Goal: Task Accomplishment & Management: Manage account settings

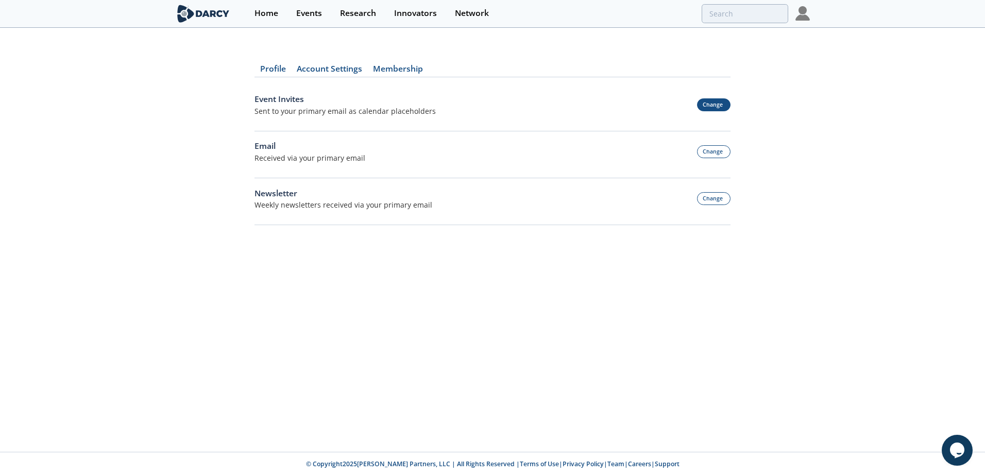
click at [712, 103] on button "Change" at bounding box center [714, 104] width 34 height 13
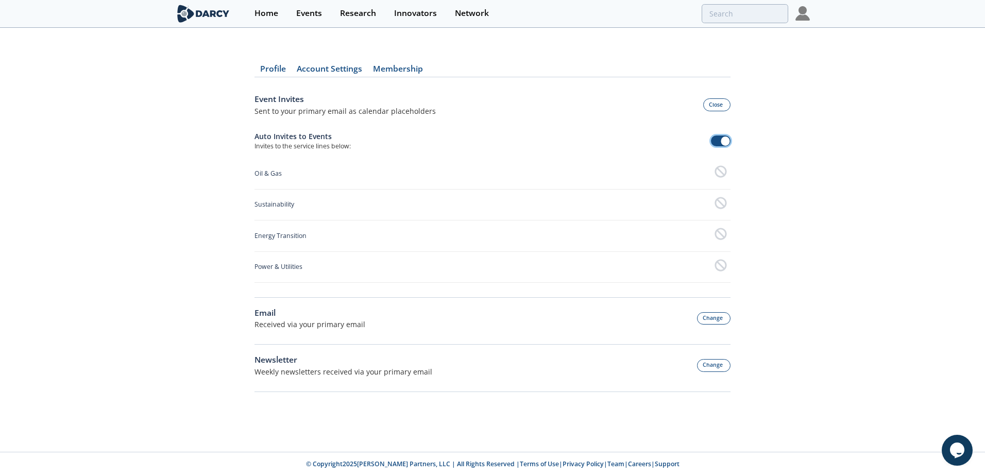
click at [721, 135] on span at bounding box center [721, 140] width 20 height 11
click at [726, 323] on button "Change" at bounding box center [714, 318] width 34 height 13
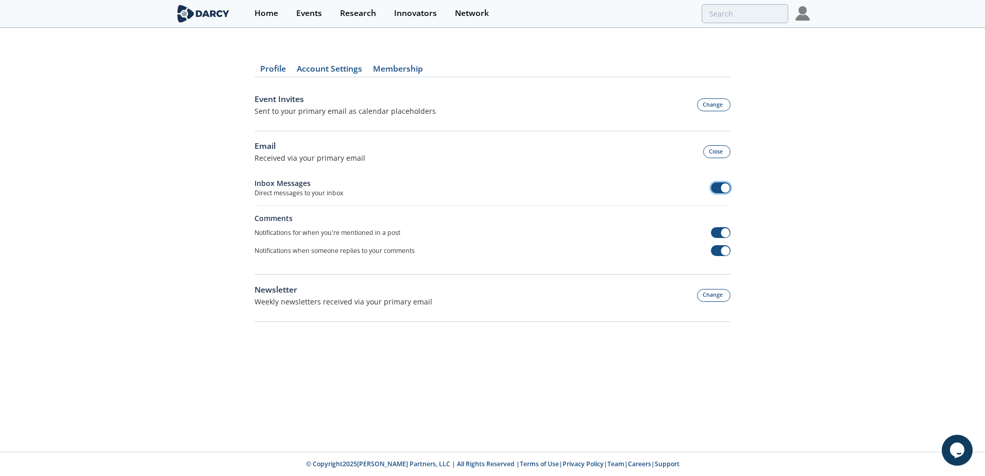
click at [720, 184] on span at bounding box center [721, 187] width 20 height 11
click at [729, 238] on span at bounding box center [721, 232] width 20 height 11
click at [720, 233] on span at bounding box center [721, 232] width 20 height 11
click at [726, 257] on div "Notifications when someone replies to your comments" at bounding box center [492, 251] width 476 height 18
click at [724, 252] on span at bounding box center [724, 250] width 9 height 9
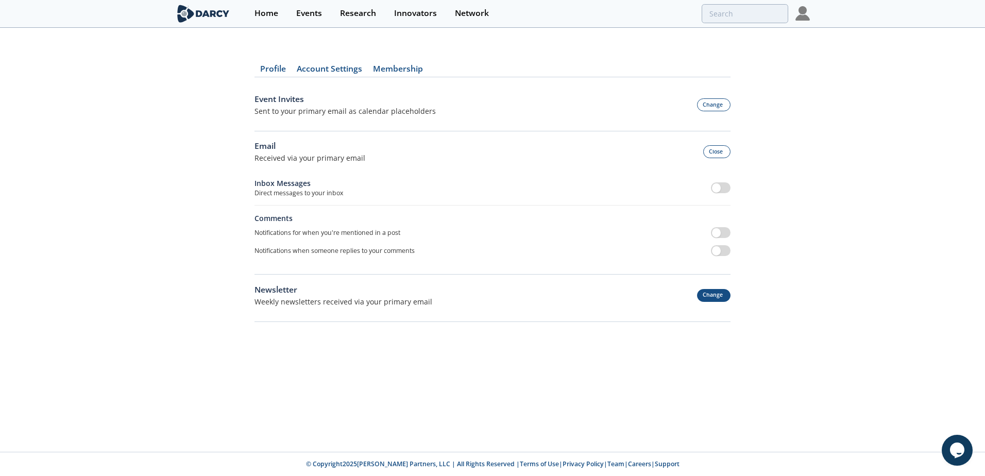
click at [722, 297] on button "Change" at bounding box center [714, 295] width 34 height 13
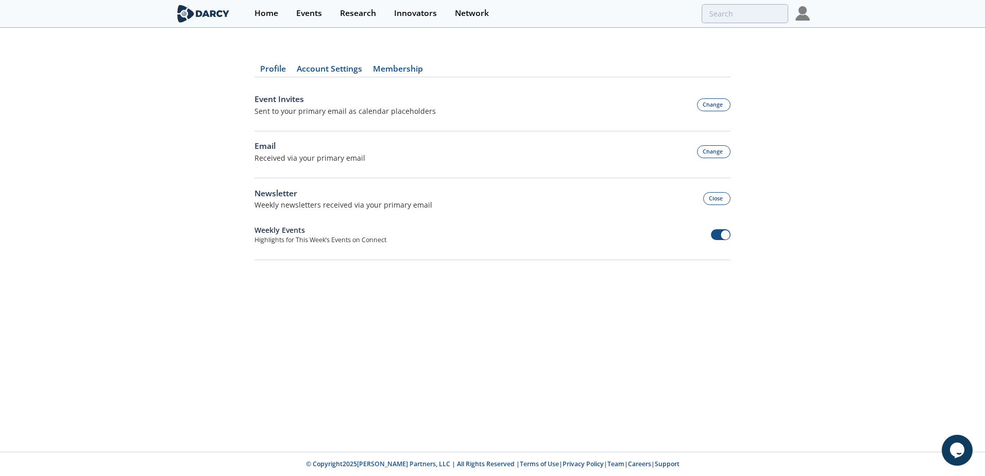
click at [716, 219] on div "Weekly Events Highlights for This Week’s Events on Connect" at bounding box center [492, 227] width 476 height 35
click at [716, 231] on span at bounding box center [721, 234] width 20 height 11
